Goal: Task Accomplishment & Management: Manage account settings

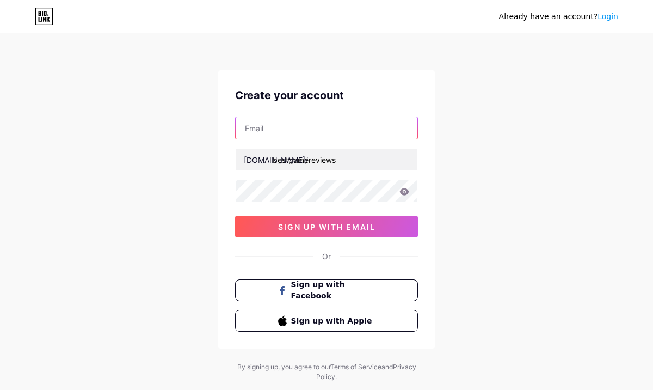
click at [325, 134] on input "text" at bounding box center [327, 128] width 182 height 22
click at [328, 128] on input "text" at bounding box center [327, 128] width 182 height 22
paste input "[EMAIL_ADDRESS][DOMAIN_NAME]"
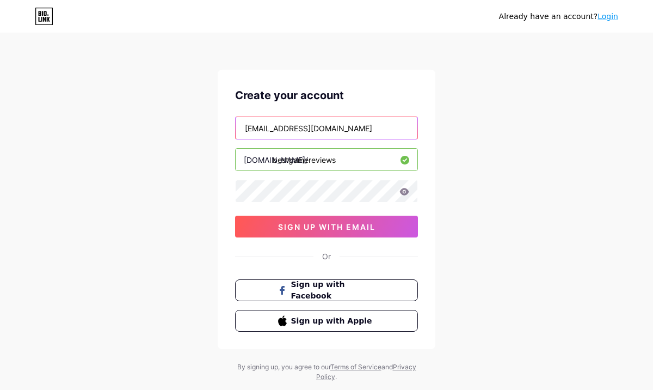
type input "[EMAIL_ADDRESS][DOMAIN_NAME]"
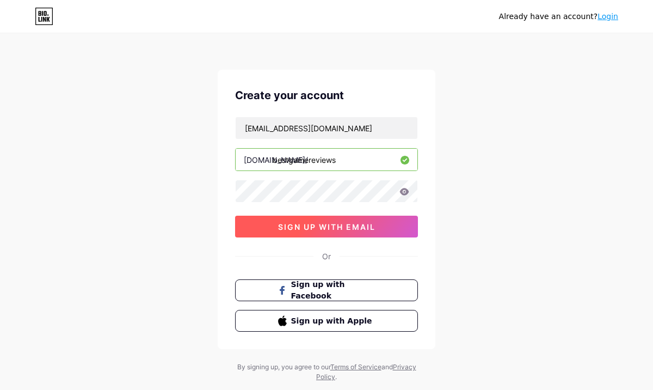
click at [347, 225] on span "sign up with email" at bounding box center [326, 226] width 97 height 9
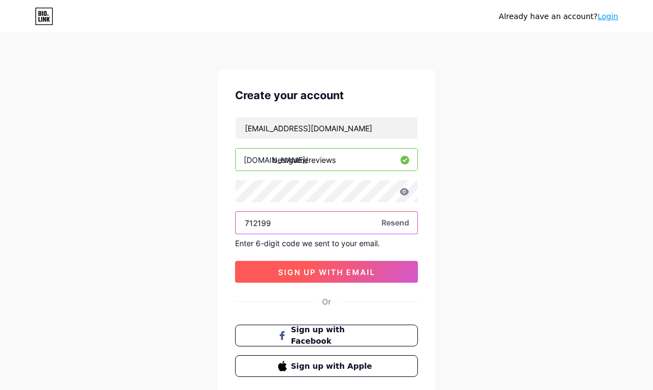
type input "712199"
click at [309, 274] on span "sign up with email" at bounding box center [326, 271] width 97 height 9
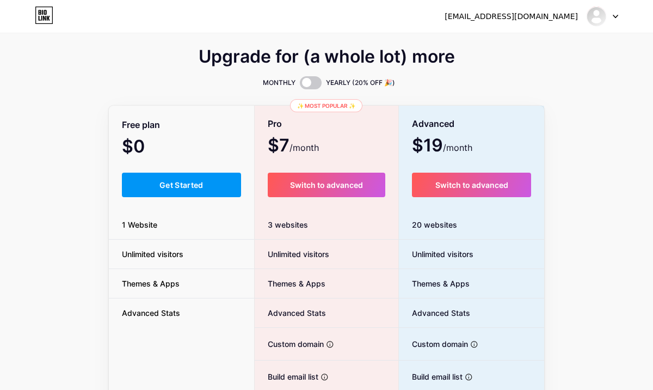
click at [614, 18] on div at bounding box center [603, 17] width 32 height 20
click at [531, 42] on link "Dashboard" at bounding box center [550, 44] width 135 height 29
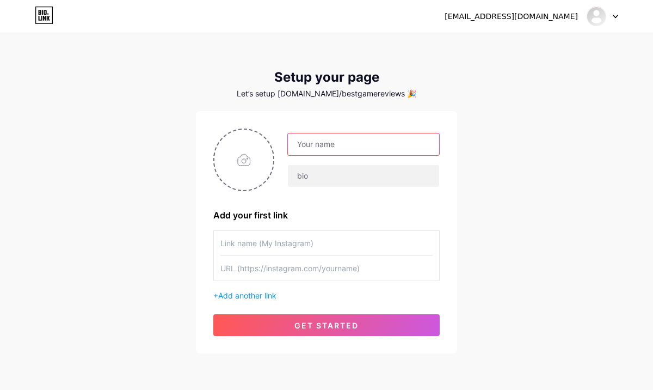
click at [354, 140] on input "text" at bounding box center [363, 144] width 151 height 22
click at [340, 142] on input "text" at bounding box center [363, 144] width 151 height 22
type input "Hussain"
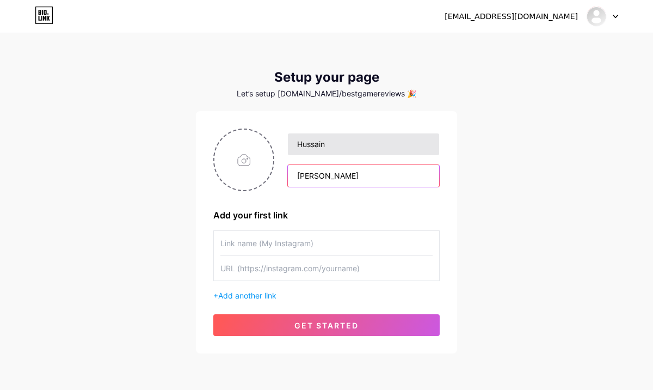
type input "[PERSON_NAME]"
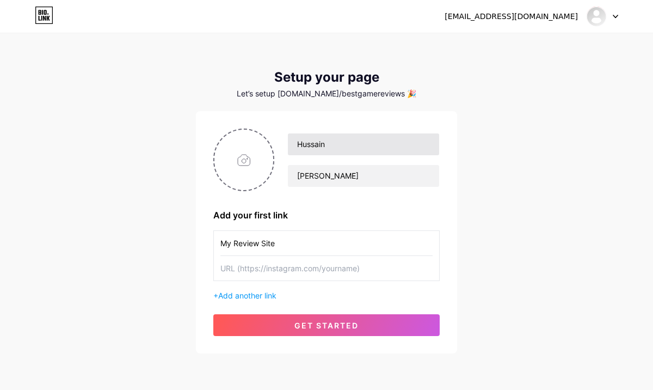
type input "My Review Site"
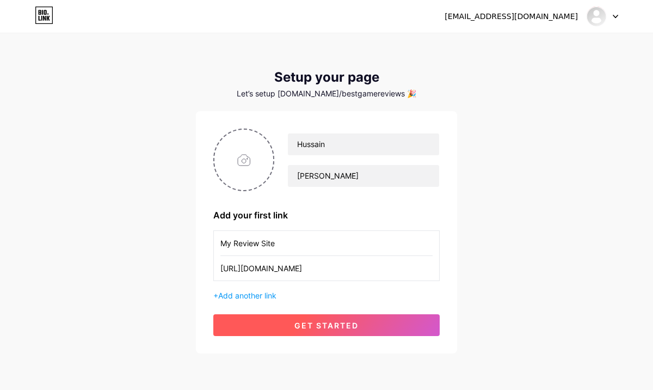
type input "[URL][DOMAIN_NAME]"
click at [323, 323] on span "get started" at bounding box center [327, 325] width 64 height 9
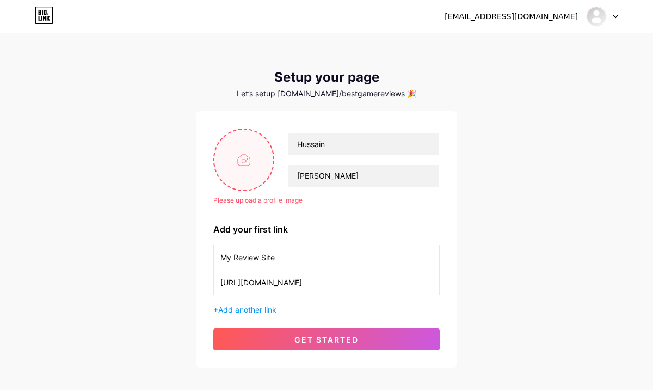
click at [244, 156] on input "file" at bounding box center [244, 160] width 59 height 60
type input "C:\fakepath\WhatsApp Image [DATE] 12.02.21 PM.jpeg"
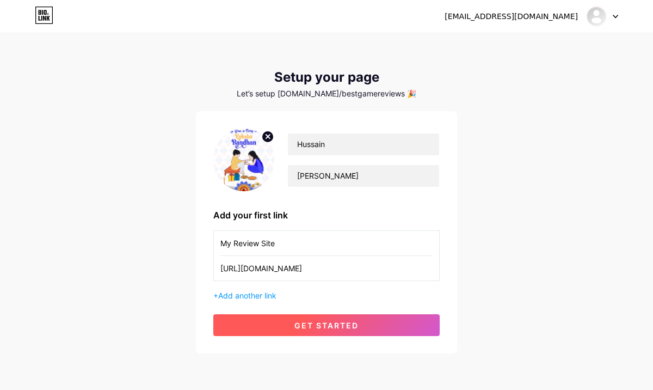
click at [366, 330] on button "get started" at bounding box center [326, 325] width 227 height 22
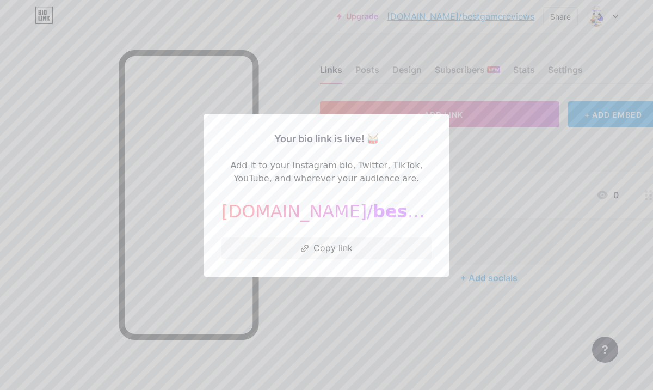
click at [475, 168] on div at bounding box center [326, 195] width 653 height 390
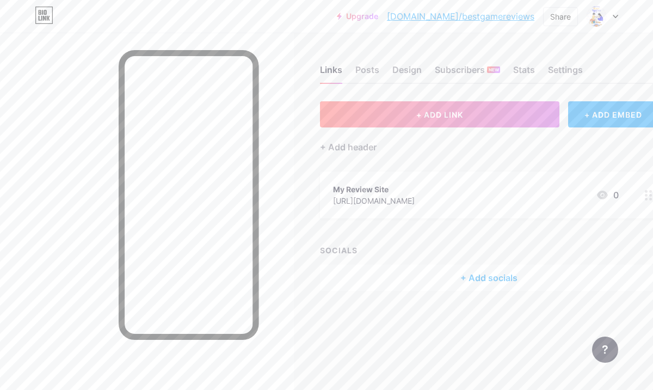
click at [617, 16] on icon at bounding box center [615, 17] width 5 height 4
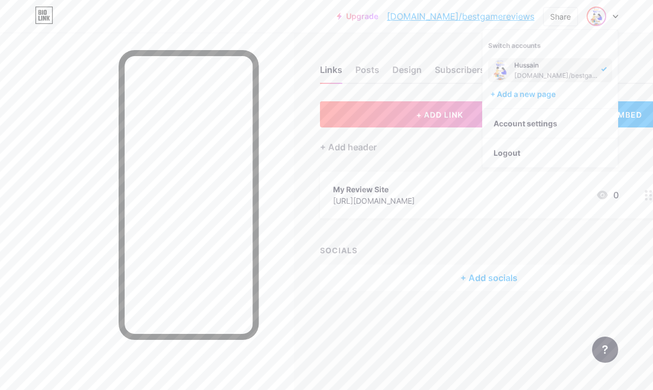
click at [440, 54] on div "Links Posts Design Subscribers NEW Stats Settings" at bounding box center [489, 65] width 338 height 38
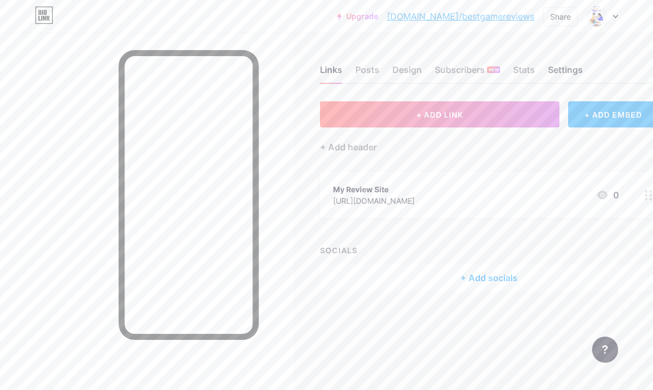
click at [561, 73] on div "Settings" at bounding box center [565, 73] width 35 height 20
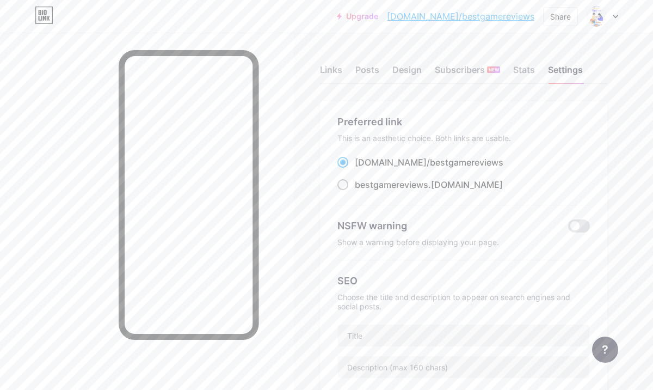
click at [415, 185] on span "bestgamereviews" at bounding box center [392, 184] width 74 height 11
click at [362, 191] on input "bestgamereviews .[DOMAIN_NAME]" at bounding box center [358, 194] width 7 height 7
radio input "true"
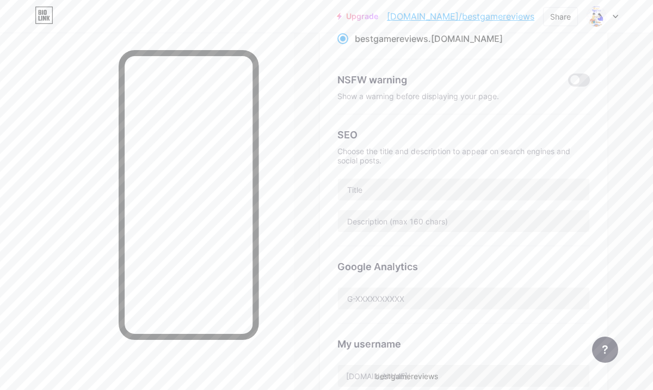
scroll to position [148, 0]
click at [415, 185] on input "text" at bounding box center [464, 188] width 252 height 22
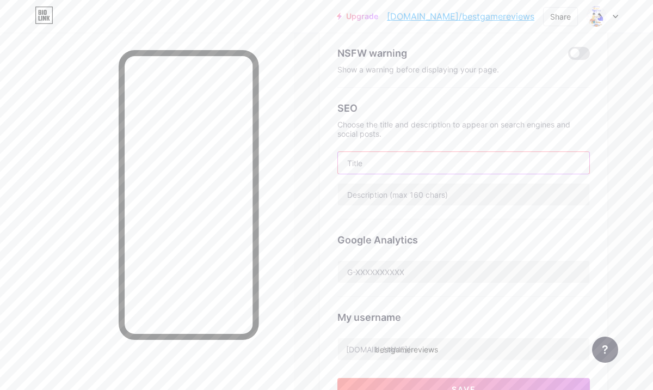
scroll to position [172, 0]
click at [401, 158] on input "Daman Game Download" at bounding box center [464, 163] width 252 height 22
type input "Daman Game Download"
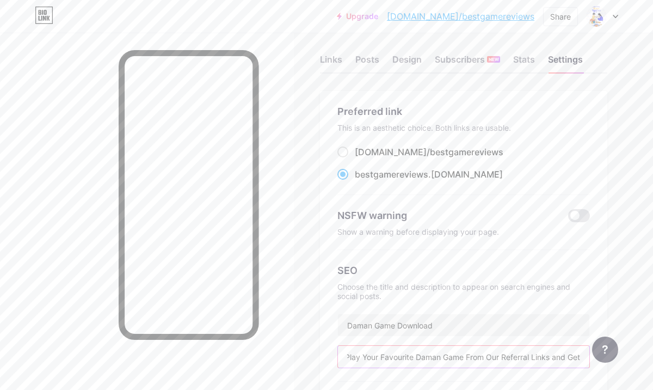
scroll to position [11, 0]
type input "Play Your Favourite Daman Game From Our Referral Links and Get"
click at [612, 19] on div at bounding box center [603, 17] width 32 height 20
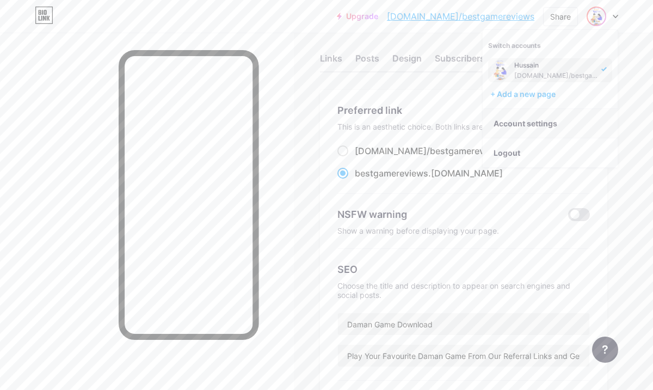
click at [554, 123] on link "Account settings" at bounding box center [550, 123] width 135 height 29
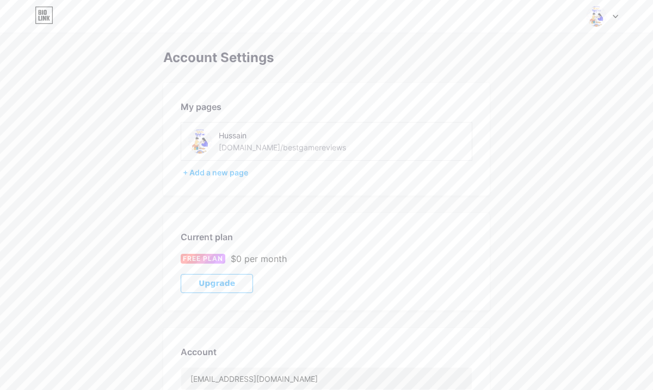
click at [617, 9] on div at bounding box center [603, 17] width 32 height 20
click at [241, 170] on div "+ Add a new page" at bounding box center [328, 172] width 290 height 11
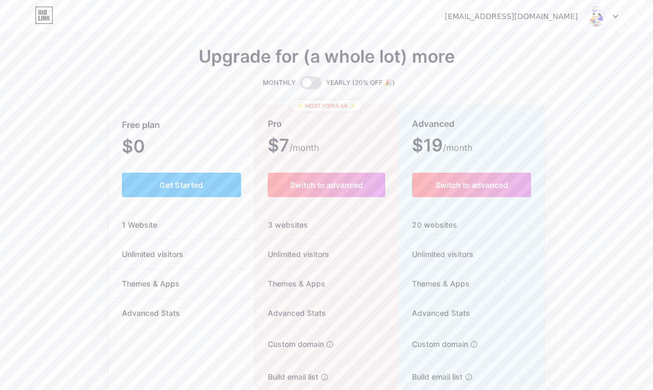
click at [611, 15] on div at bounding box center [603, 17] width 32 height 20
click at [572, 44] on link "Dashboard" at bounding box center [550, 44] width 135 height 29
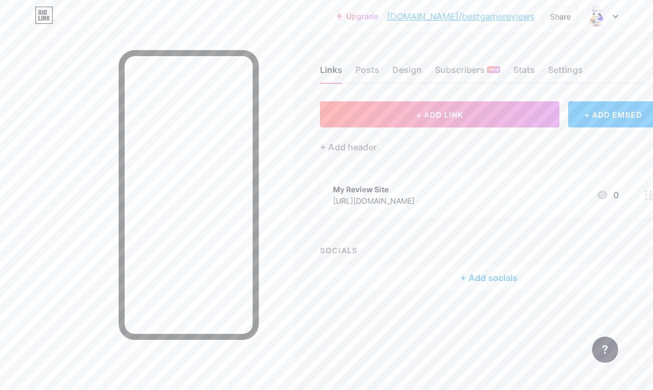
click at [613, 14] on div at bounding box center [603, 17] width 32 height 20
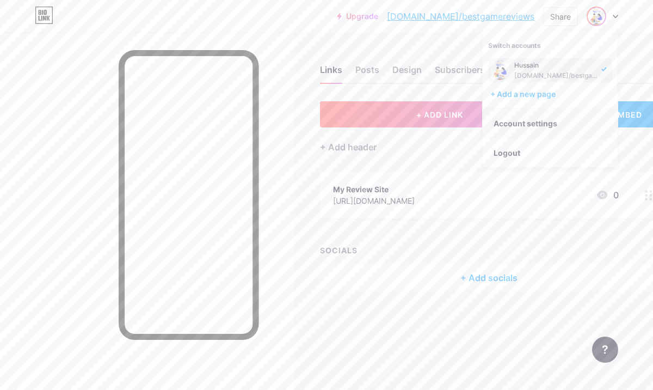
click at [555, 121] on link "Account settings" at bounding box center [550, 123] width 135 height 29
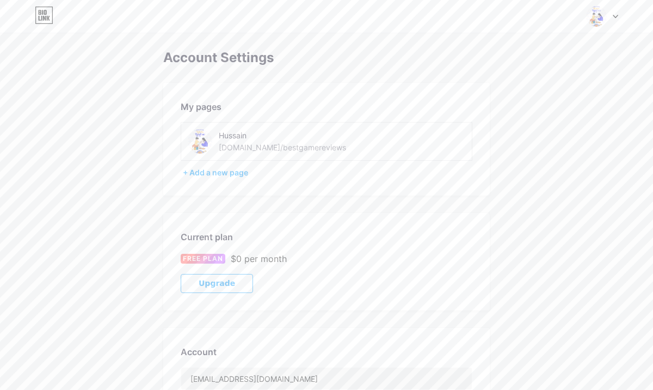
click at [611, 19] on div at bounding box center [603, 17] width 32 height 20
click at [525, 115] on link "Dashboard" at bounding box center [550, 123] width 135 height 29
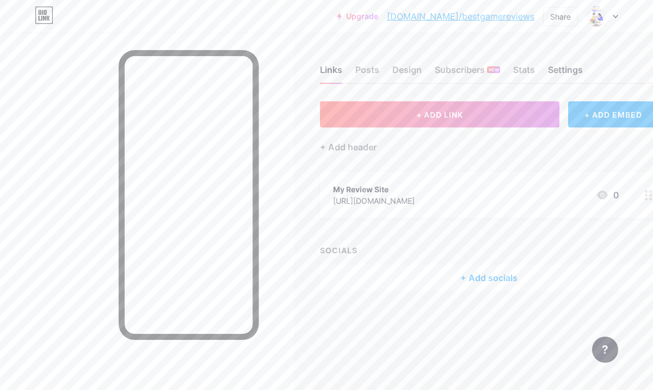
click at [560, 72] on div "Settings" at bounding box center [565, 73] width 35 height 20
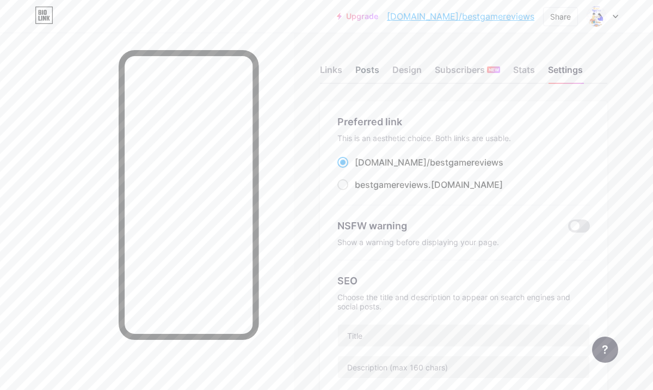
click at [370, 73] on div "Posts" at bounding box center [368, 73] width 24 height 20
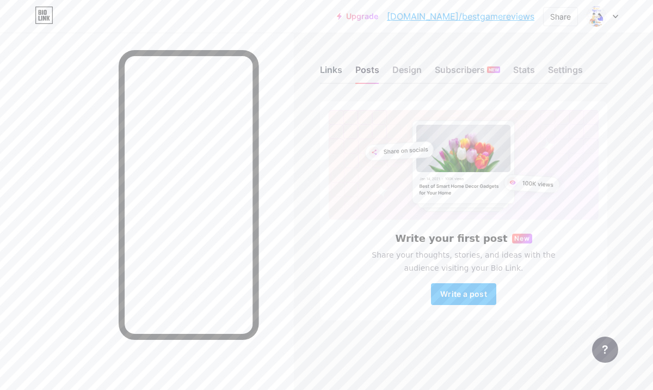
click at [333, 72] on div "Links" at bounding box center [331, 73] width 22 height 20
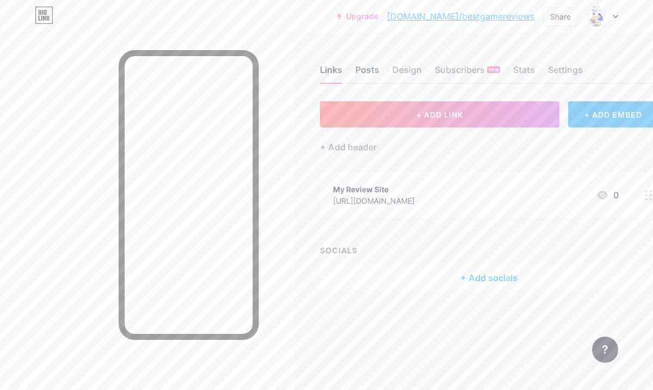
click at [373, 63] on div "Posts" at bounding box center [368, 73] width 24 height 20
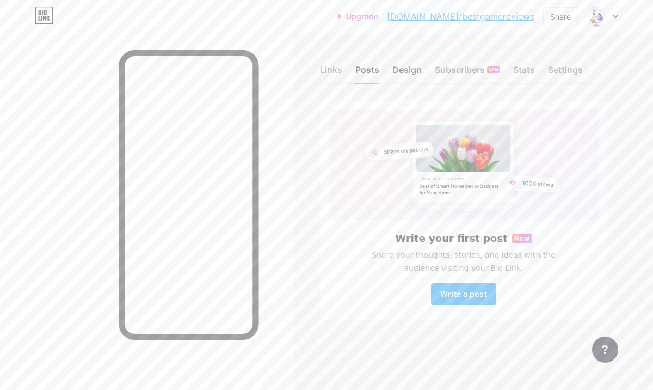
click at [408, 76] on div "Design" at bounding box center [407, 73] width 29 height 20
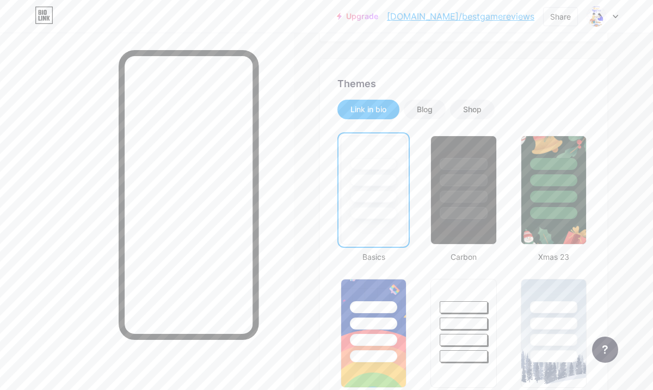
scroll to position [193, 0]
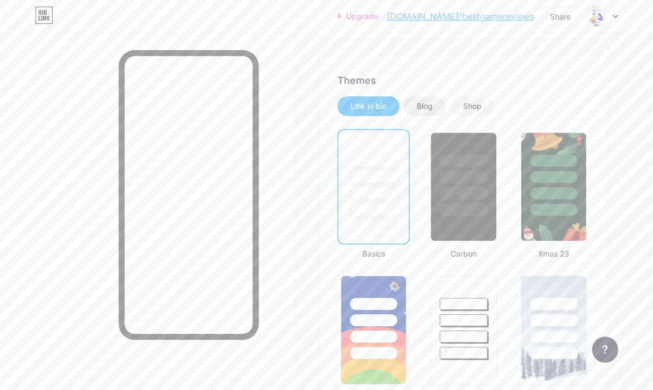
click at [429, 97] on div "Blog" at bounding box center [425, 106] width 42 height 20
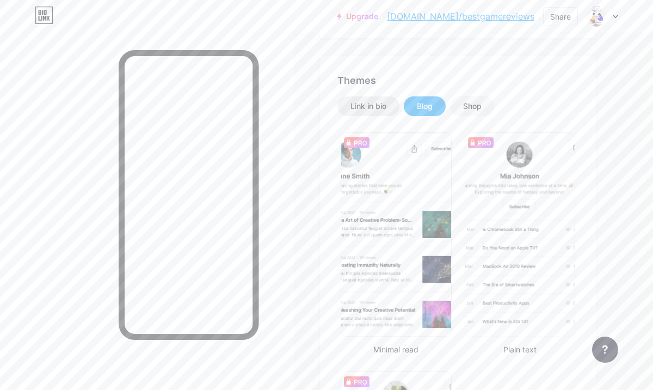
click at [382, 103] on div "Link in bio" at bounding box center [369, 106] width 36 height 11
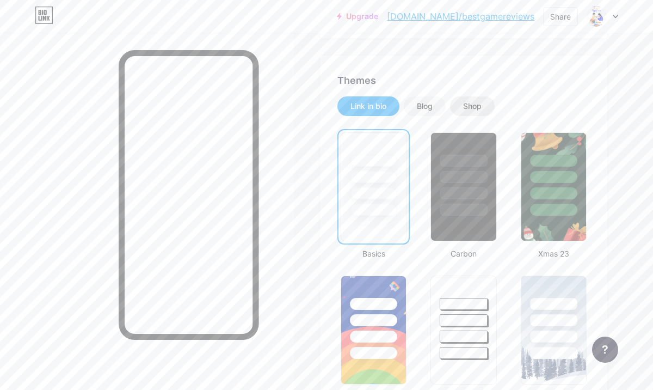
click at [466, 111] on div "Shop" at bounding box center [472, 106] width 19 height 11
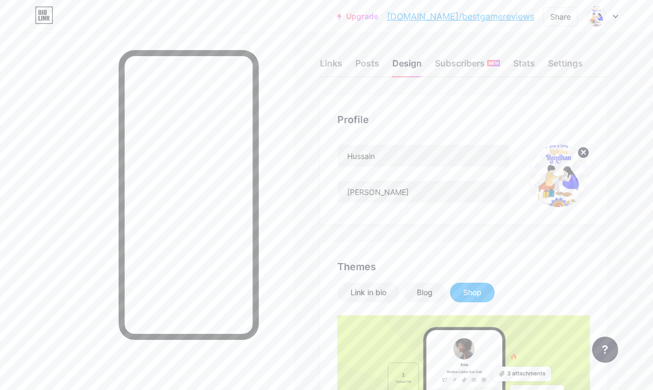
scroll to position [0, 0]
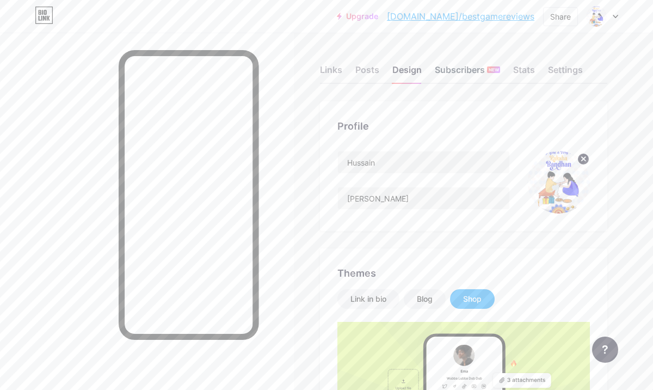
click at [458, 68] on div "Subscribers NEW" at bounding box center [467, 73] width 65 height 20
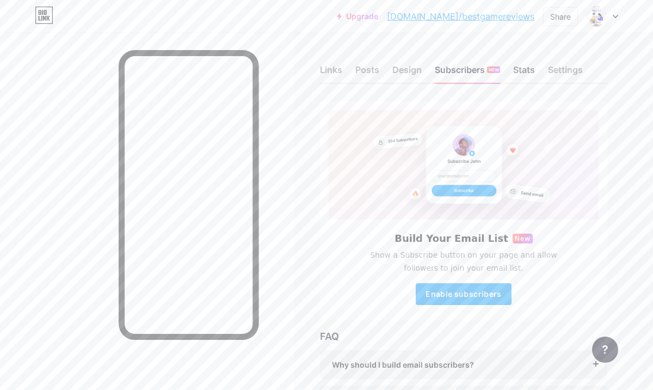
click at [529, 65] on div "Stats" at bounding box center [524, 73] width 22 height 20
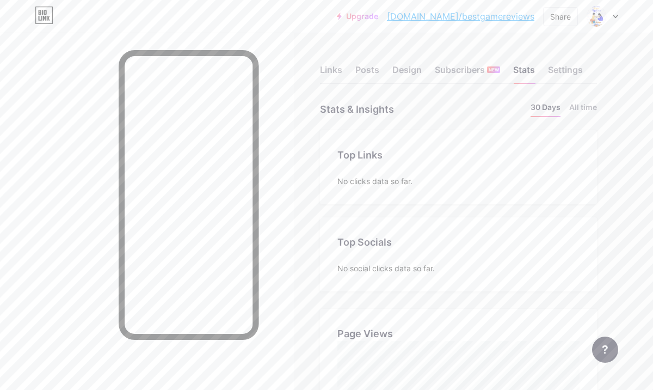
click at [53, 13] on div "Upgrade [DOMAIN_NAME]/bestga... [DOMAIN_NAME]/bestgamereviews Share Switch acco…" at bounding box center [326, 17] width 653 height 20
click at [46, 14] on icon at bounding box center [44, 15] width 19 height 17
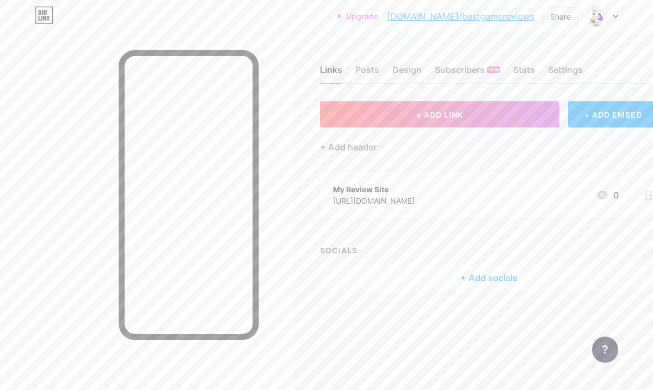
click at [649, 195] on icon at bounding box center [649, 195] width 8 height 10
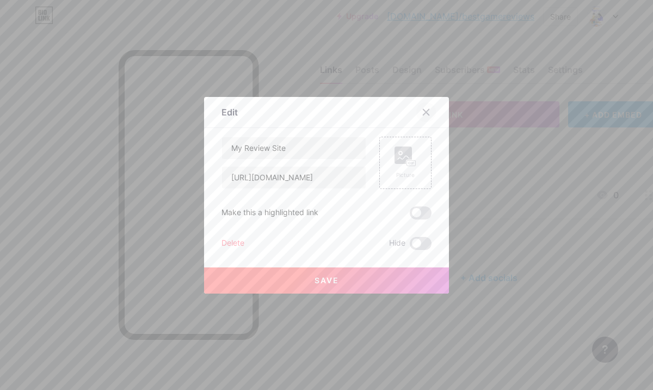
click at [430, 113] on icon at bounding box center [426, 112] width 9 height 9
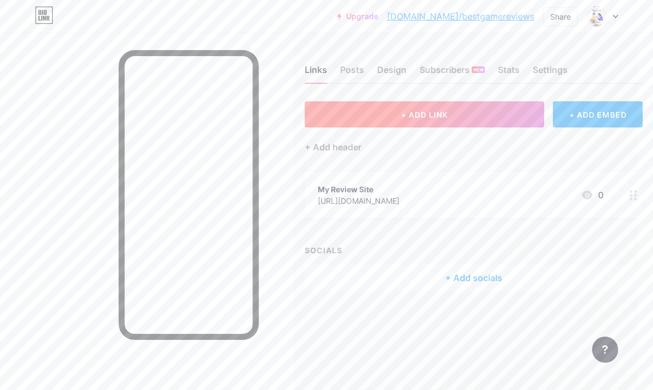
scroll to position [0, 9]
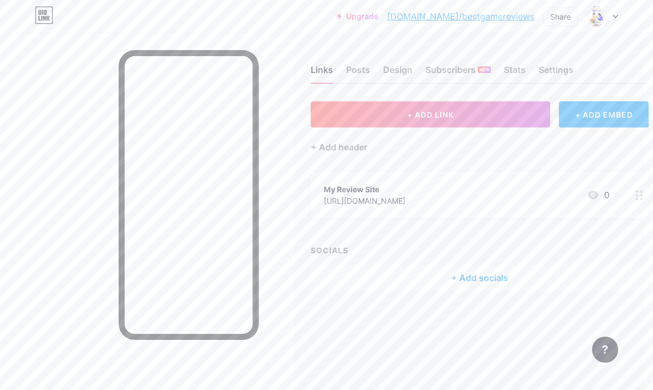
click at [641, 195] on icon at bounding box center [640, 195] width 8 height 10
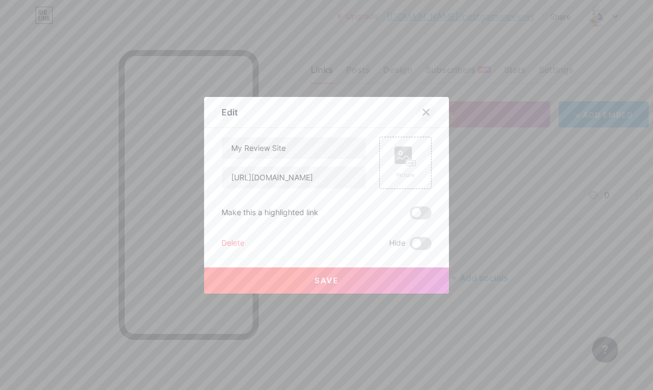
click at [421, 111] on div at bounding box center [427, 112] width 20 height 20
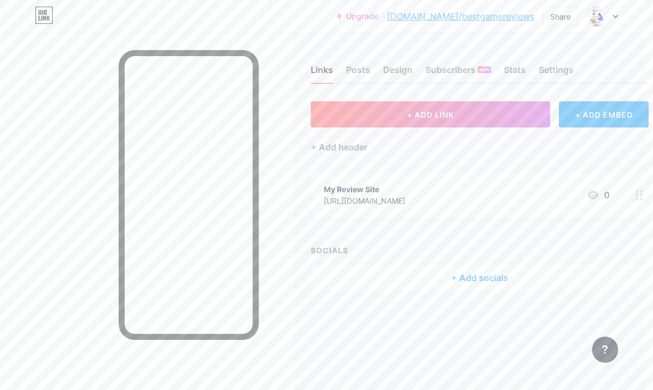
click at [615, 19] on div at bounding box center [603, 17] width 32 height 20
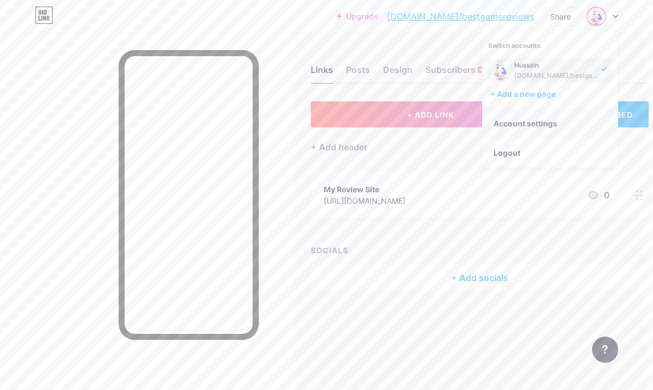
click at [535, 122] on link "Account settings" at bounding box center [550, 123] width 135 height 29
